Goal: Complete application form

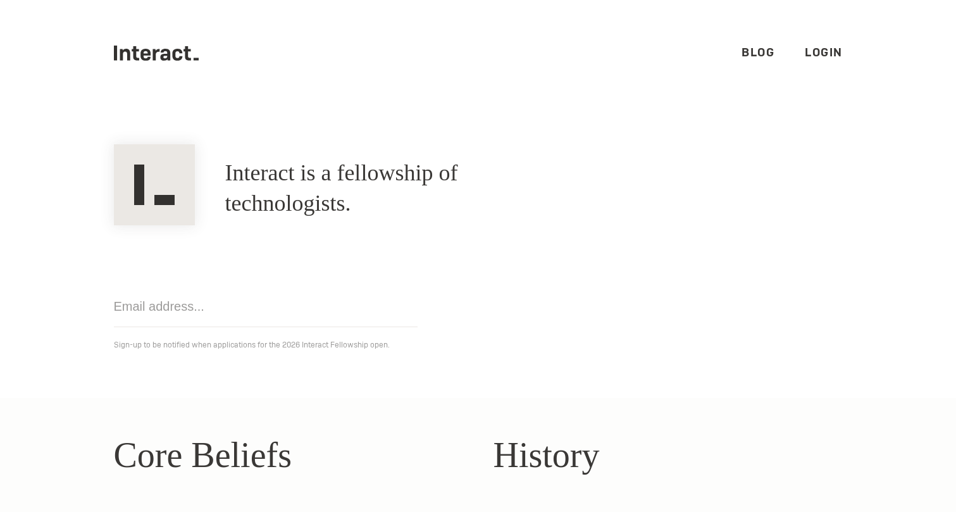
click at [163, 47] on icon ".cls-1{fill:#33312f;} interact-brand-logotype-black" at bounding box center [156, 53] width 85 height 15
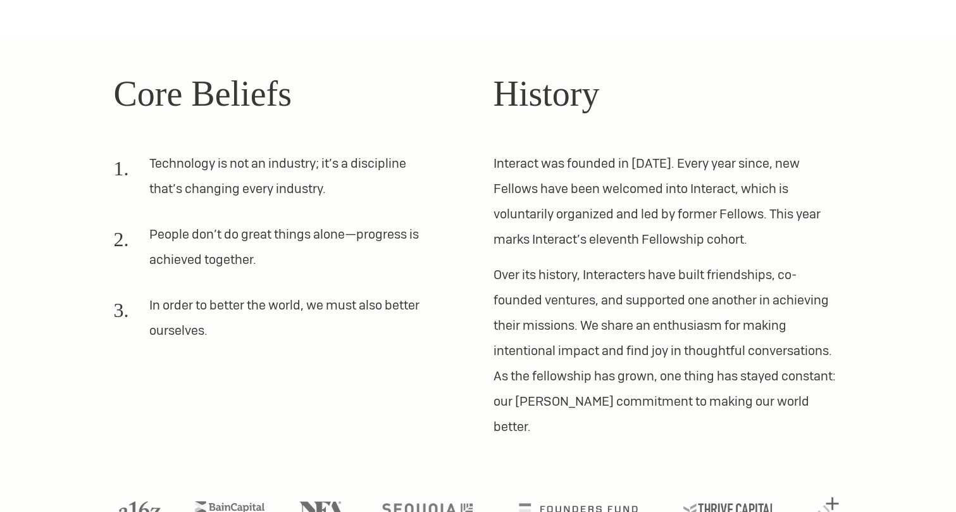
scroll to position [388, 0]
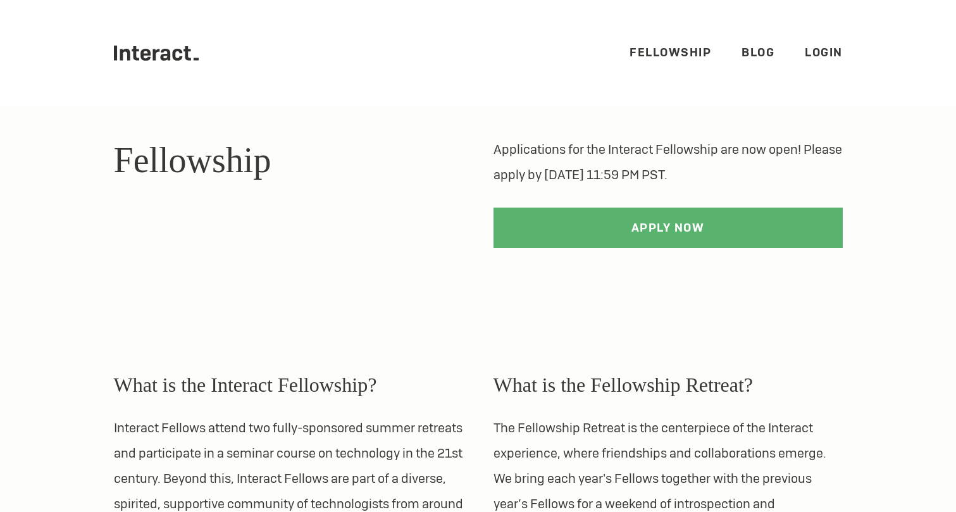
click at [664, 51] on link "Fellowship" at bounding box center [671, 52] width 82 height 15
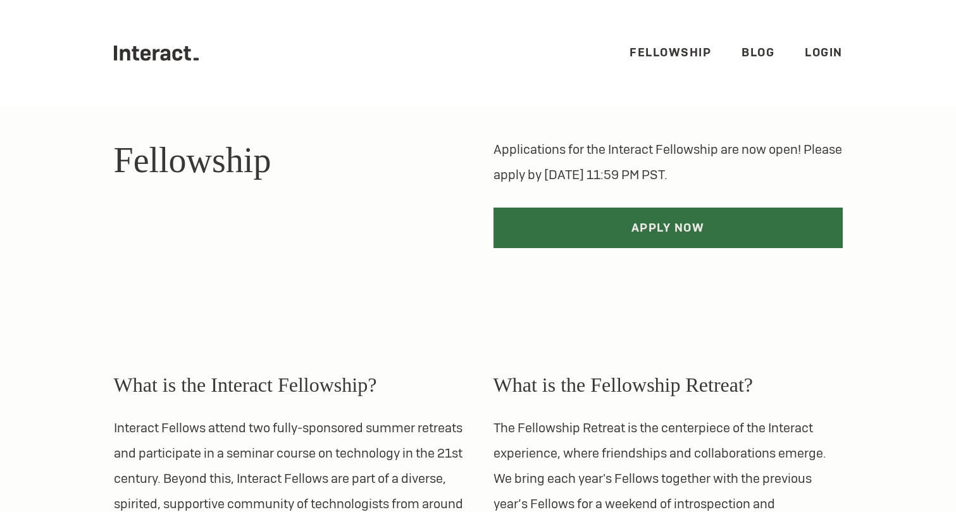
click at [624, 219] on link "Apply Now" at bounding box center [667, 228] width 349 height 40
